Goal: Find specific page/section: Find specific page/section

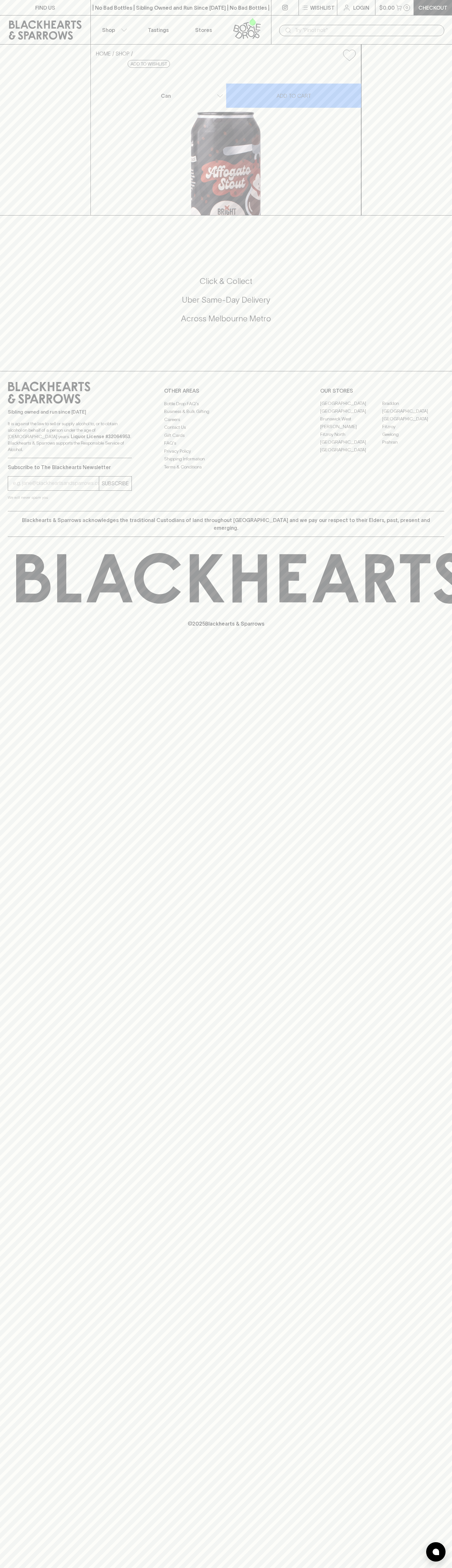
click at [413, 415] on link "[GEOGRAPHIC_DATA]" at bounding box center [413, 411] width 62 height 8
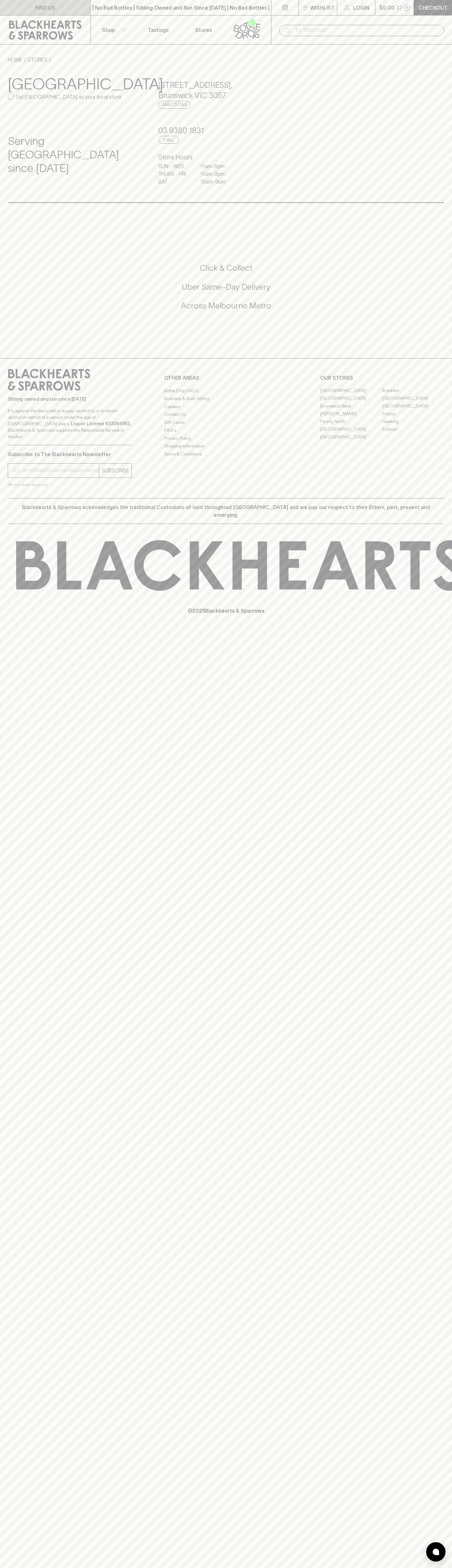
click at [5, 13] on link "FIND US" at bounding box center [45, 7] width 90 height 15
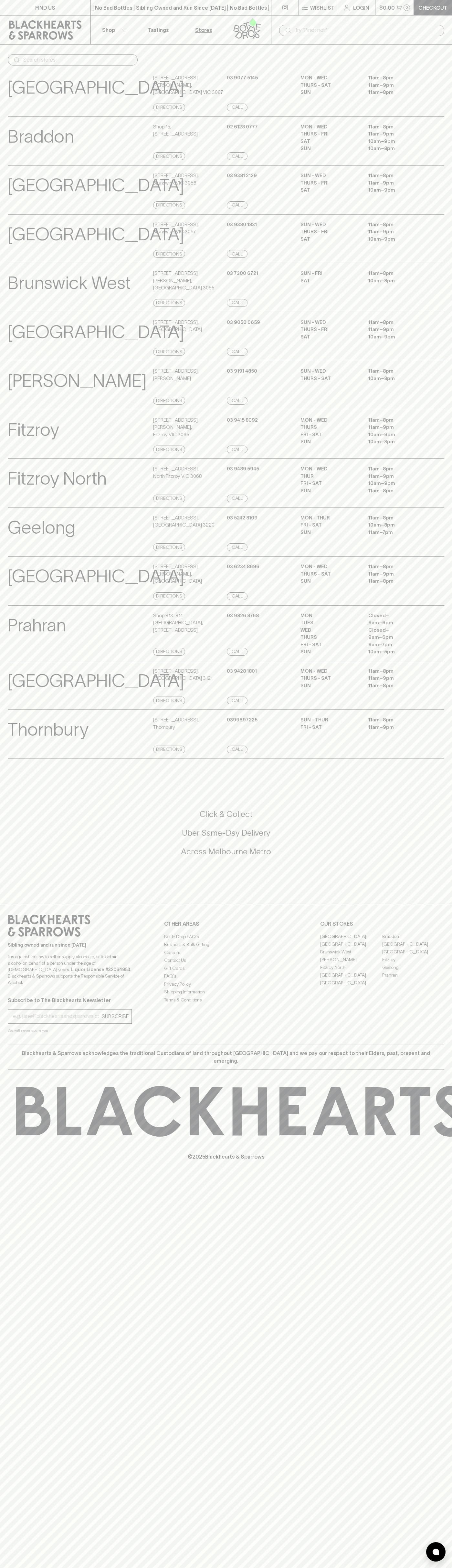
click at [38, 1567] on html "FIND US | No Bad Bottles | Sibling Owned and Run Since [DATE] | No Bad Bottles …" at bounding box center [226, 784] width 452 height 1568
click at [8, 8] on link "FIND US" at bounding box center [45, 7] width 90 height 15
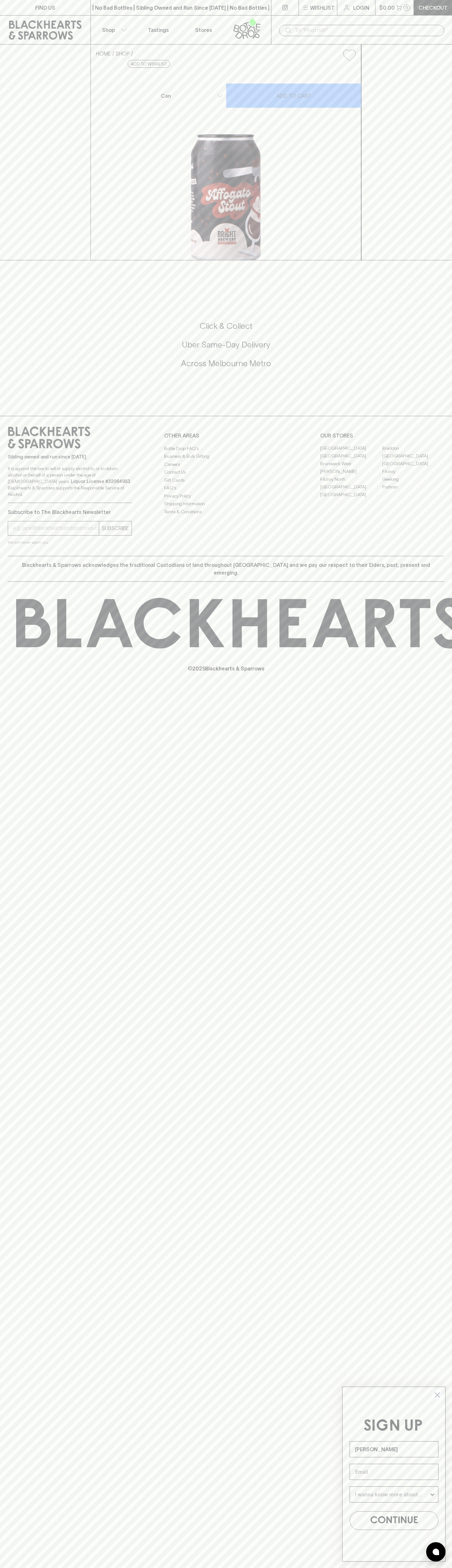
type input "[PERSON_NAME]"
